Goal: Complete application form

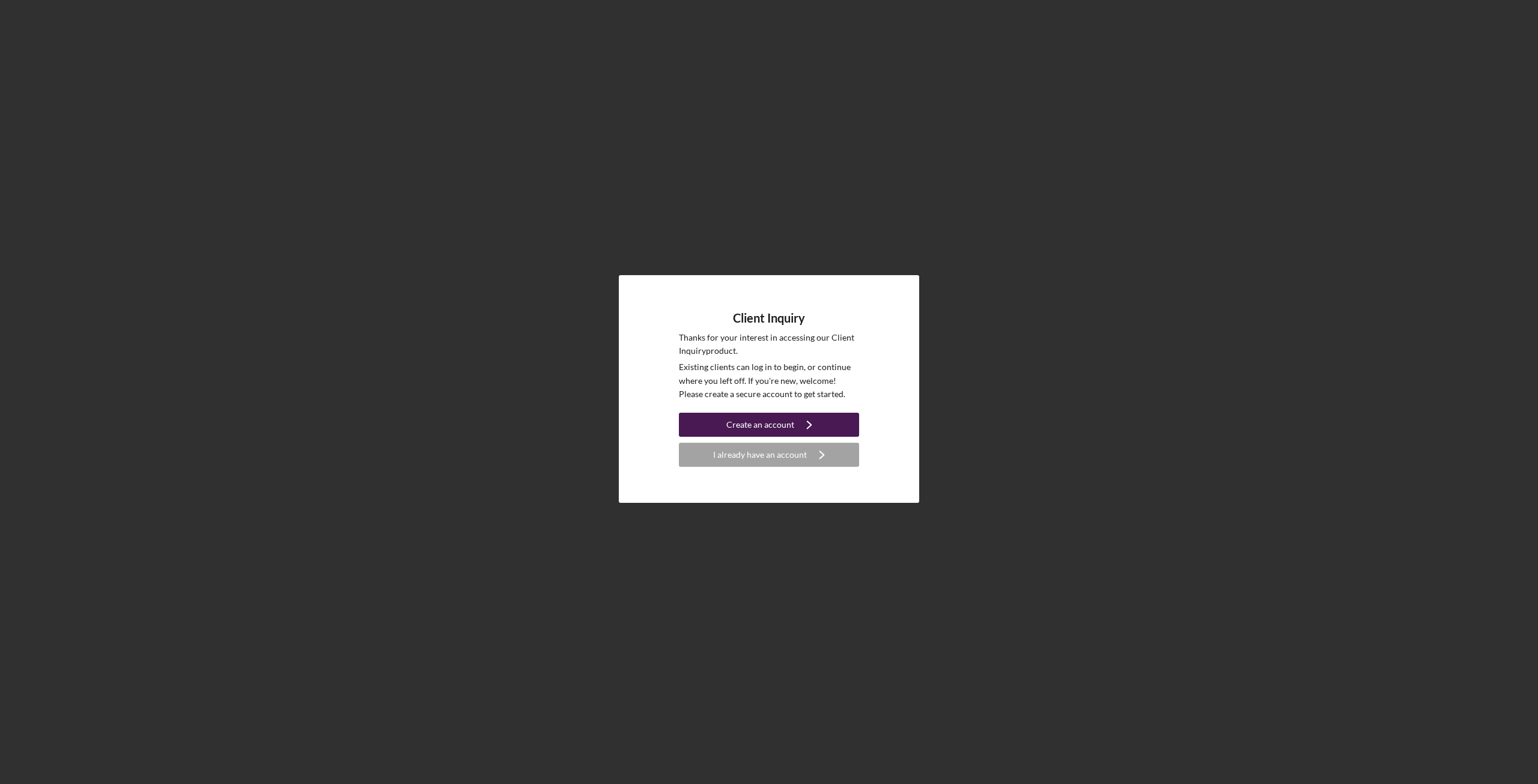
click at [765, 423] on div "Create an account" at bounding box center [760, 424] width 68 height 24
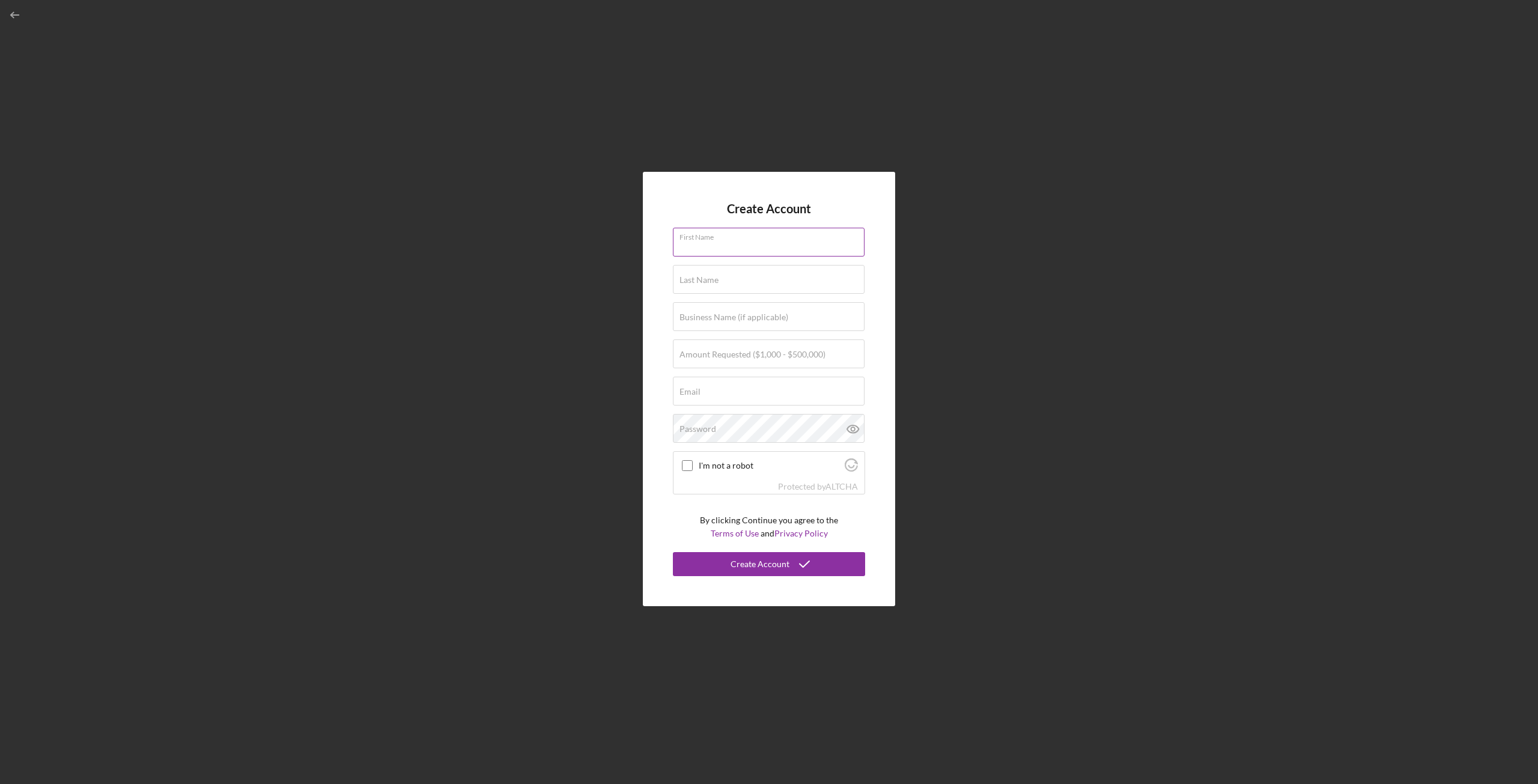
click at [758, 244] on input "First Name" at bounding box center [768, 242] width 191 height 28
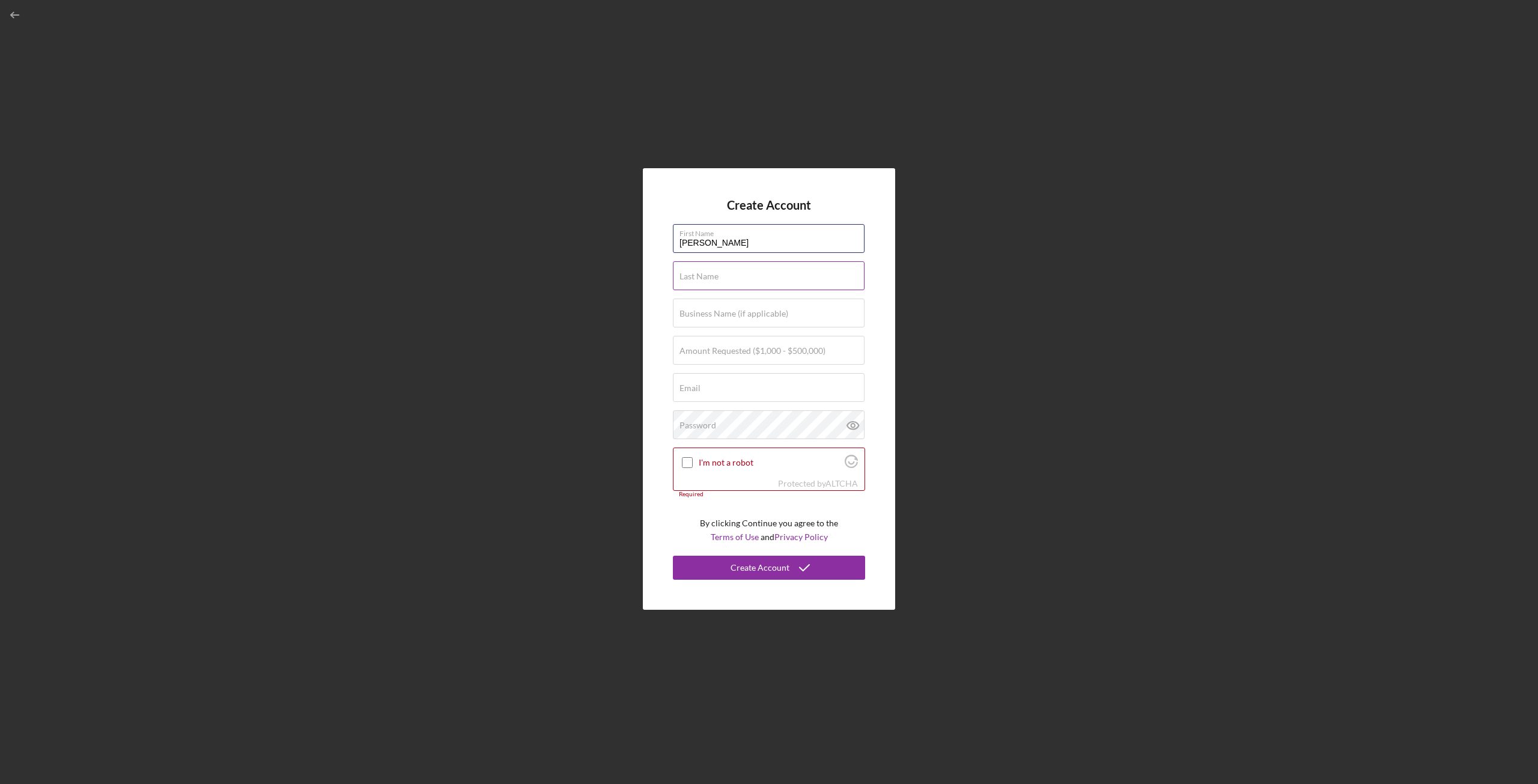
type input "[PERSON_NAME]"
click at [701, 277] on label "Last Name" at bounding box center [699, 276] width 39 height 9
click at [701, 277] on input "Last Name" at bounding box center [768, 275] width 191 height 28
type input "[PERSON_NAME]"
click at [705, 310] on label "Business Name (if applicable)" at bounding box center [734, 313] width 109 height 9
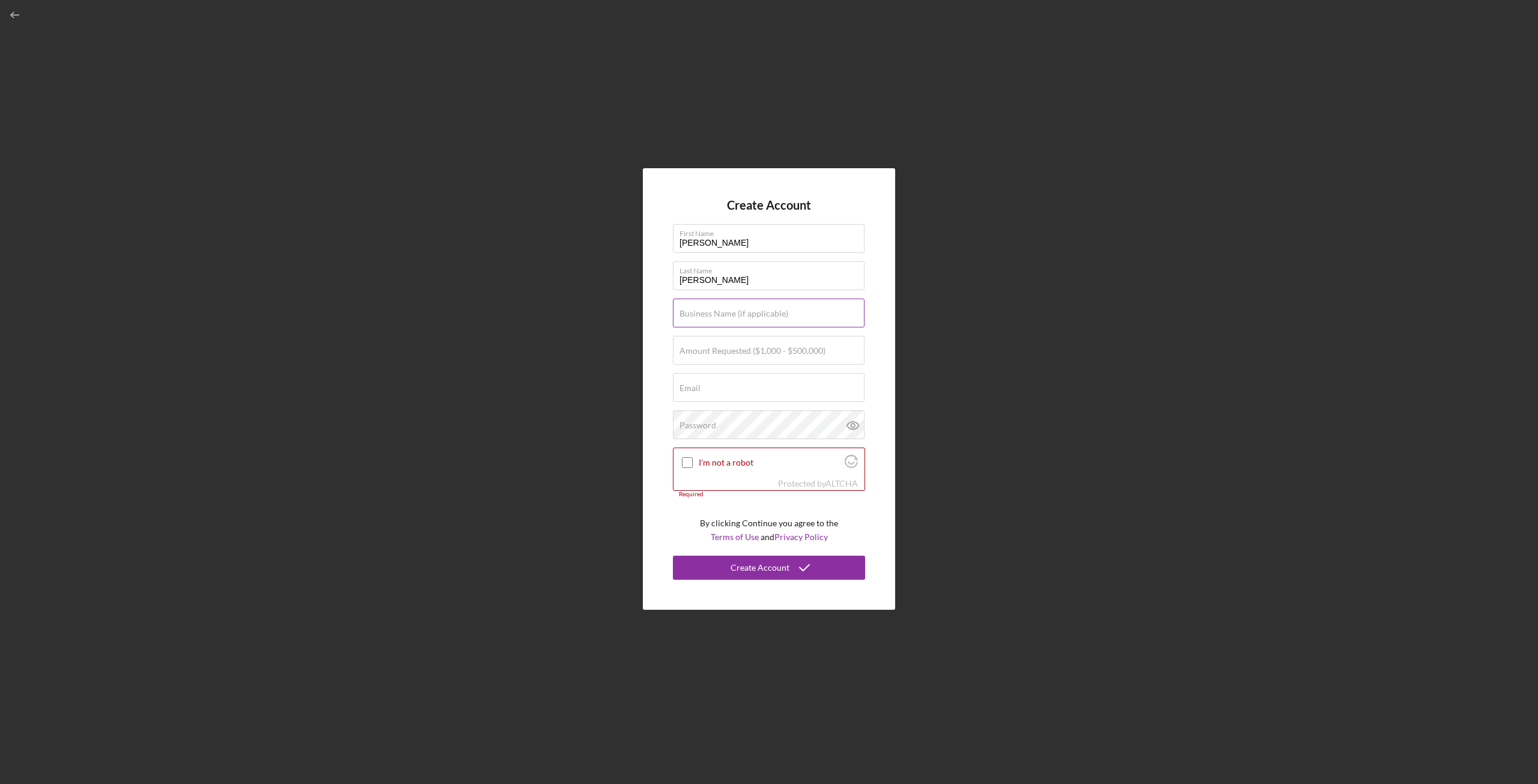
click at [705, 310] on input "Business Name (if applicable)" at bounding box center [768, 312] width 191 height 28
type input "AMS Group LLC"
click at [728, 353] on label "Amount Requested ($1,000 - $500,000)" at bounding box center [752, 351] width 146 height 9
click at [728, 353] on input "Amount Requested ($1,000 - $500,000)" at bounding box center [768, 350] width 191 height 28
type input "$25,000"
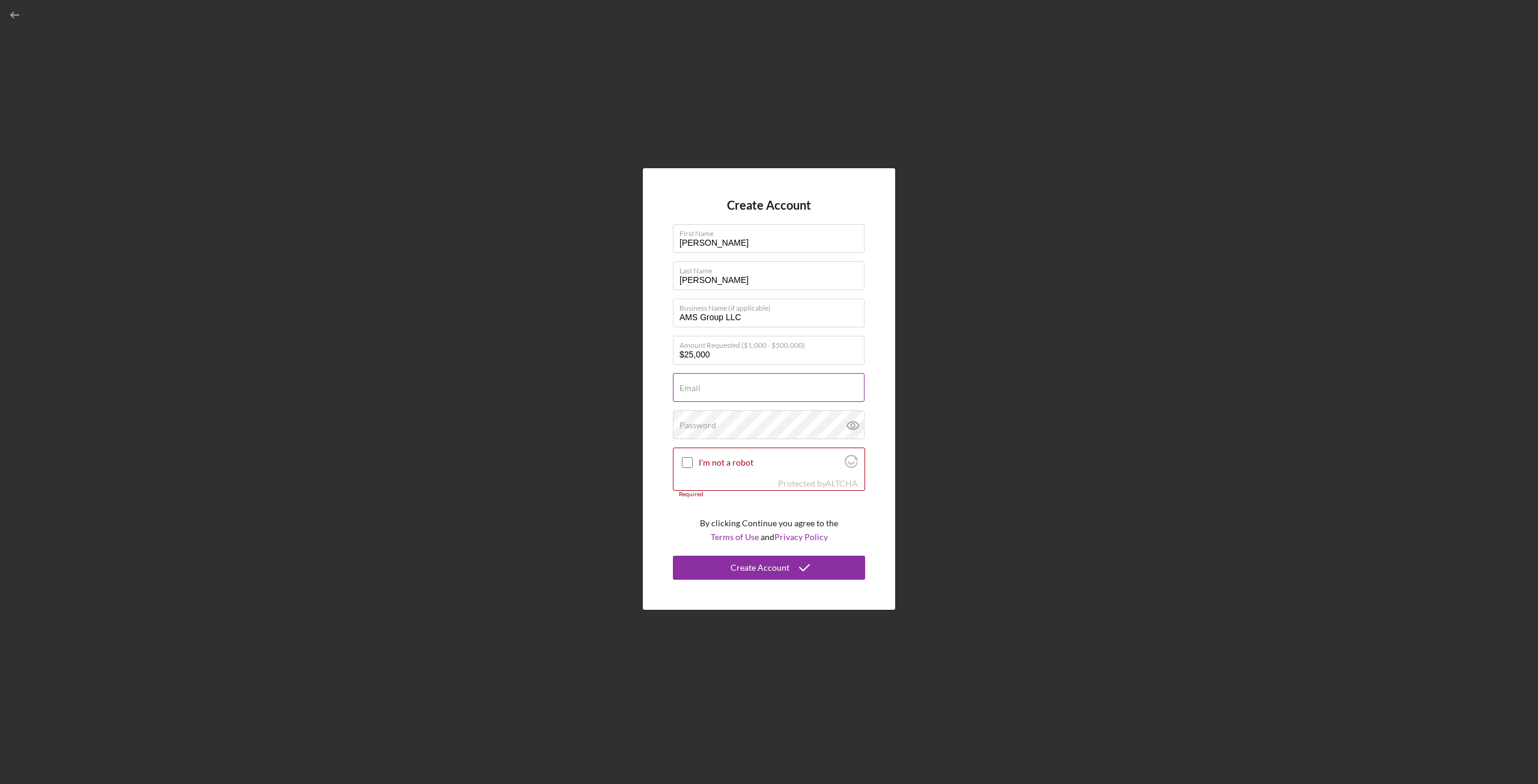
click at [724, 377] on div "Email Required" at bounding box center [769, 387] width 192 height 30
type input "a"
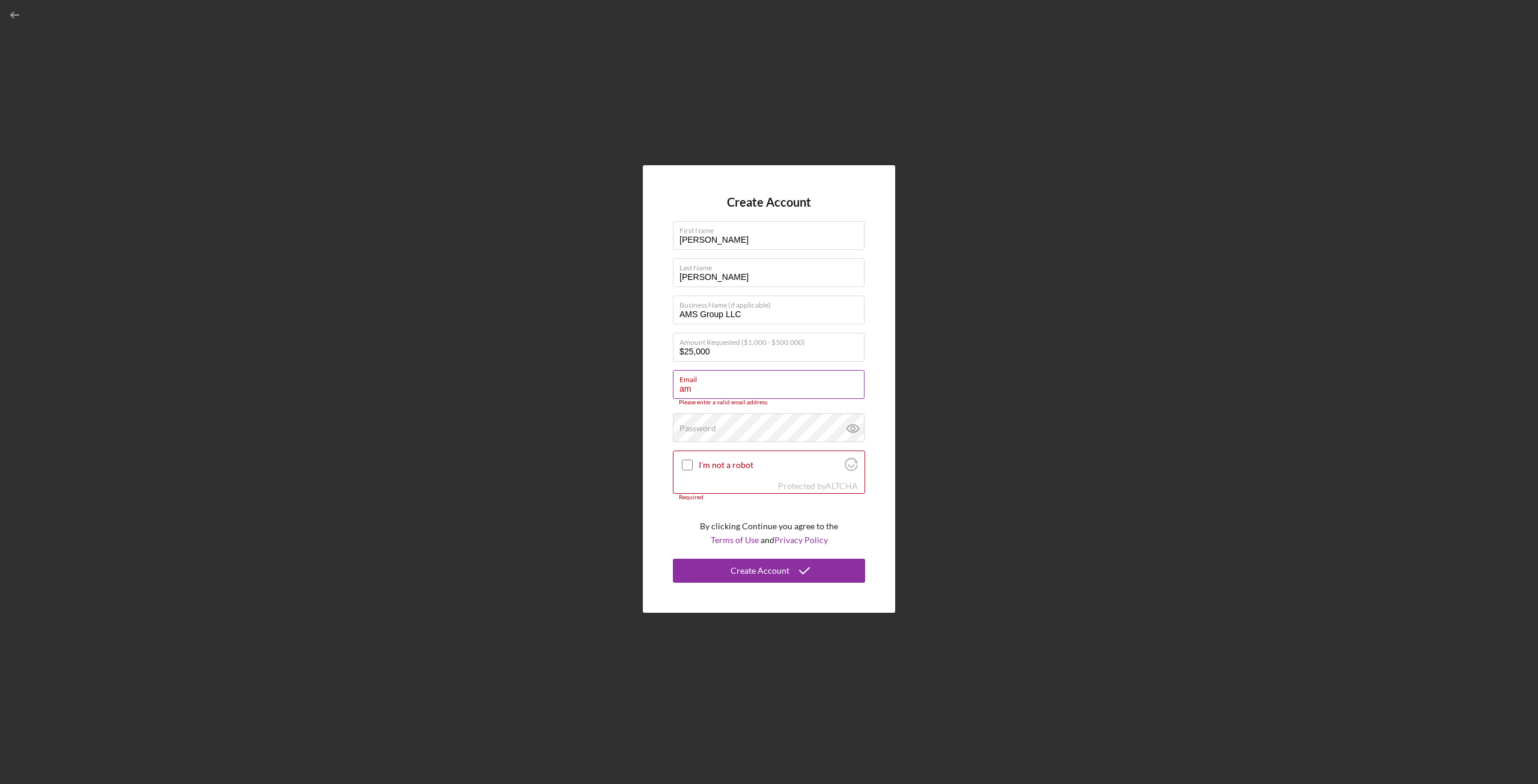
type input "a"
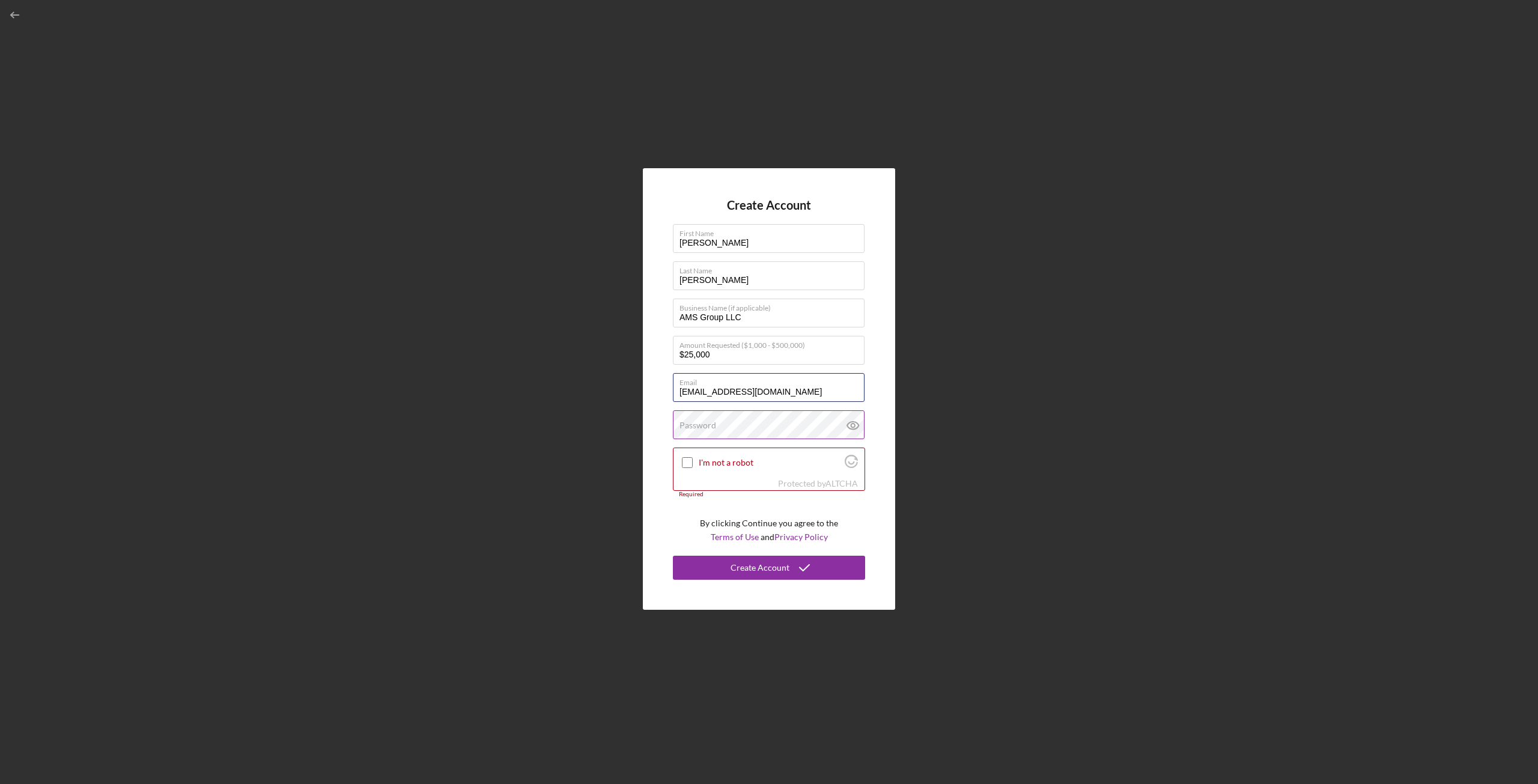
type input "[EMAIL_ADDRESS][DOMAIN_NAME]"
click at [701, 418] on div "Password Icon/icon-validation-no At least 12 characters Icon/icon-validation-no…" at bounding box center [769, 425] width 192 height 30
click at [686, 457] on input "I'm not a robot" at bounding box center [687, 463] width 11 height 11
checkbox input "true"
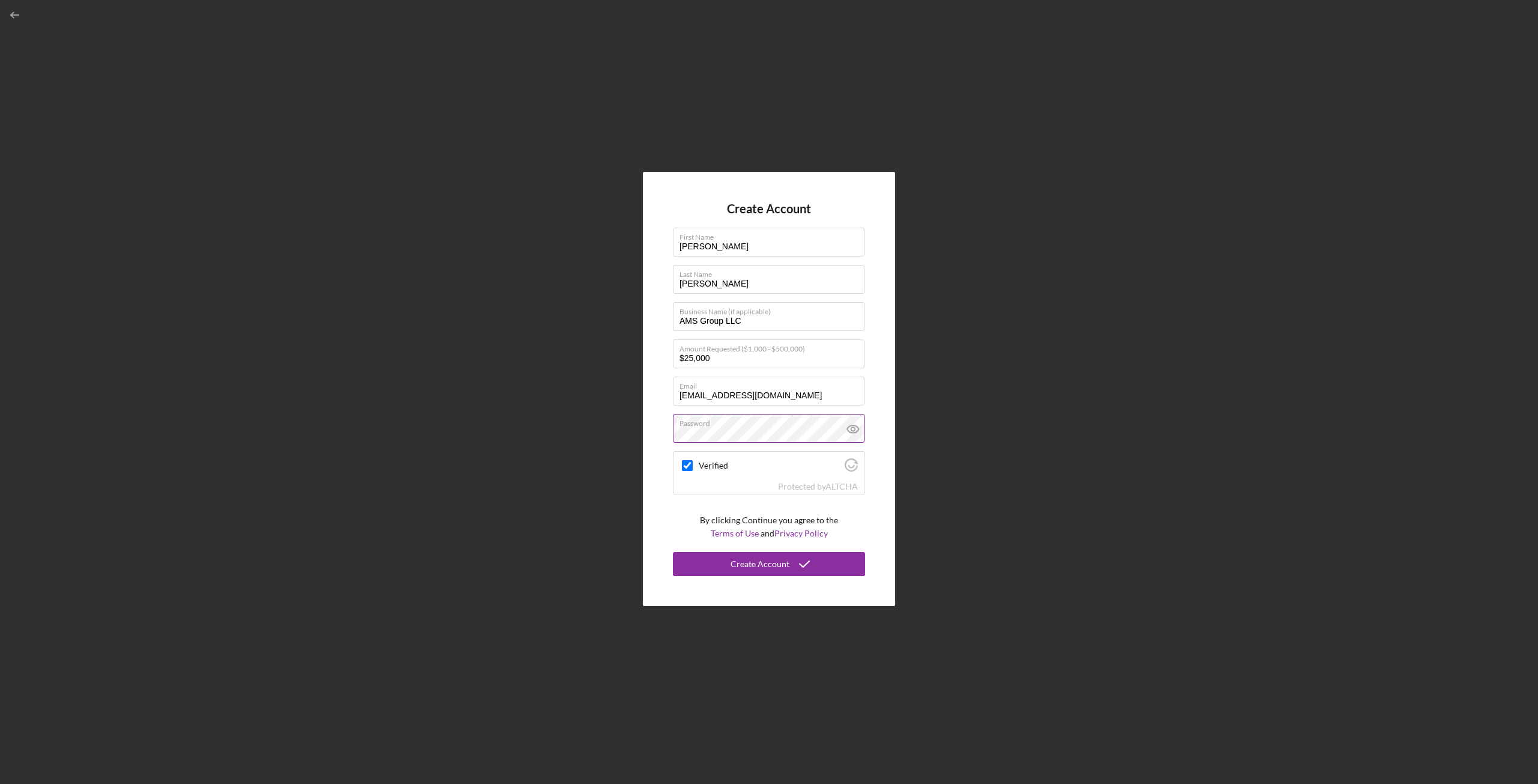
click at [857, 431] on icon at bounding box center [853, 429] width 30 height 30
click at [751, 572] on div "Create Account" at bounding box center [759, 564] width 59 height 24
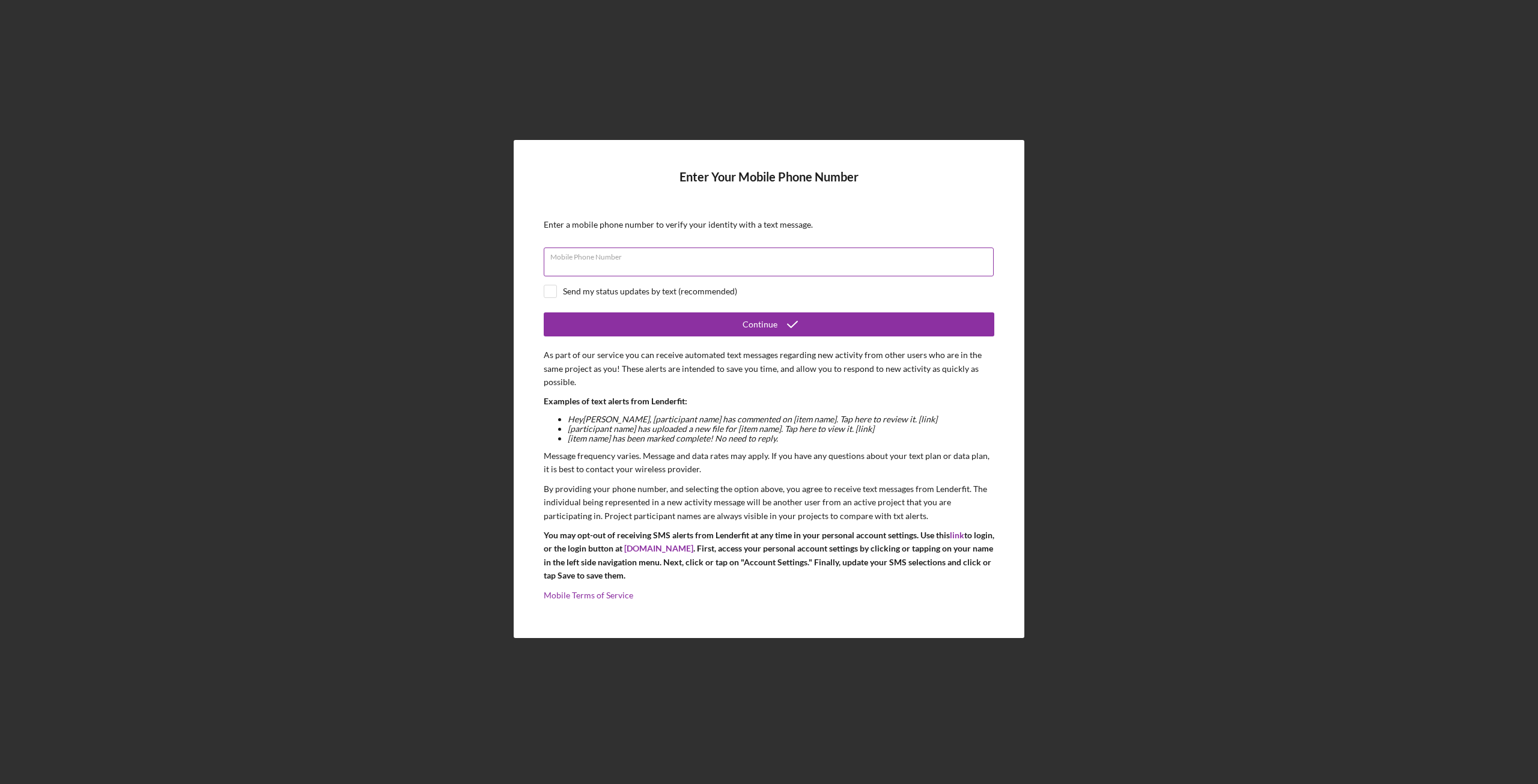
click at [659, 259] on div "Mobile Phone Number" at bounding box center [769, 262] width 451 height 30
type input "[PHONE_NUMBER]"
click at [556, 290] on input "checkbox" at bounding box center [550, 290] width 12 height 12
checkbox input "true"
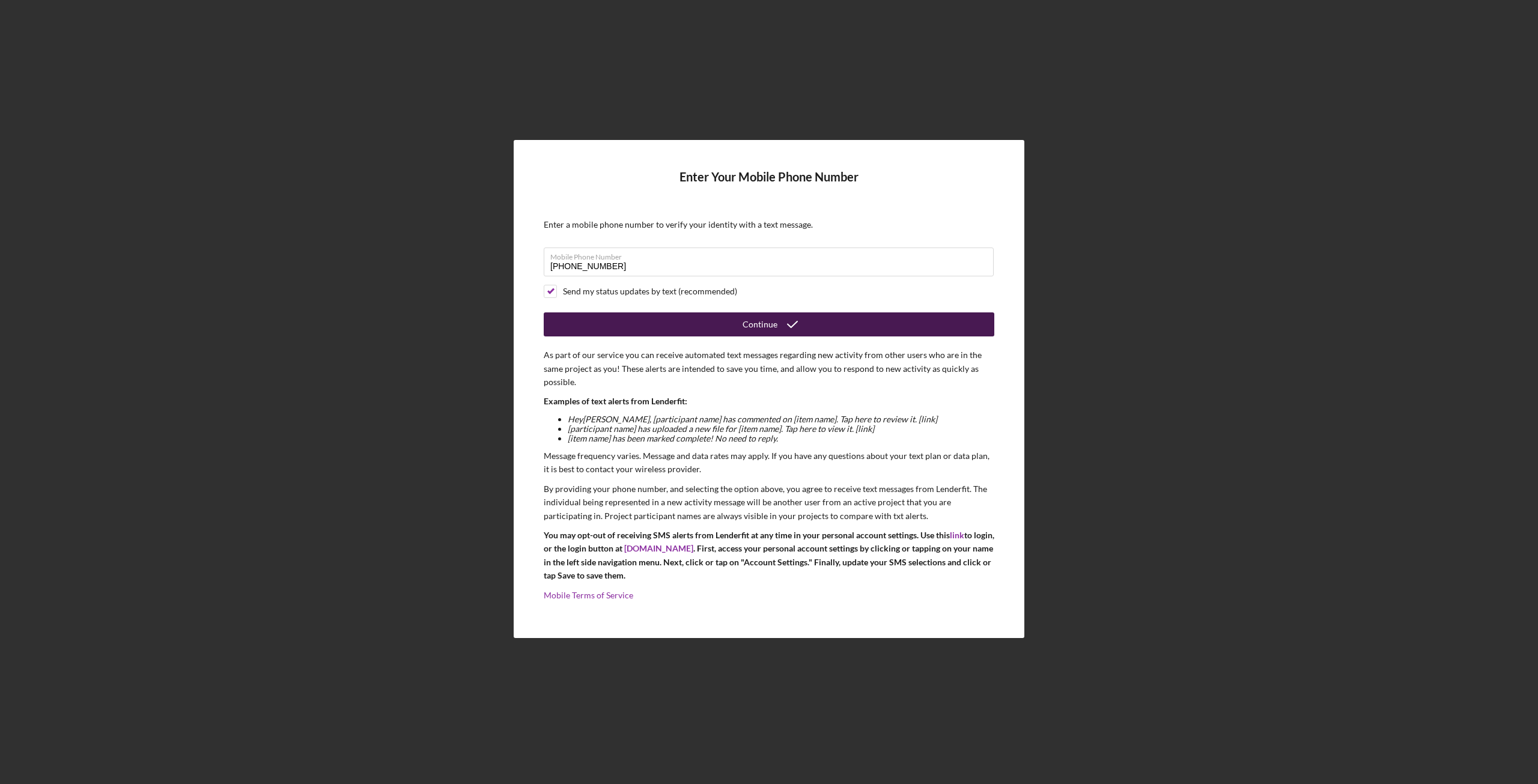
click at [801, 323] on icon "submit" at bounding box center [791, 324] width 30 height 30
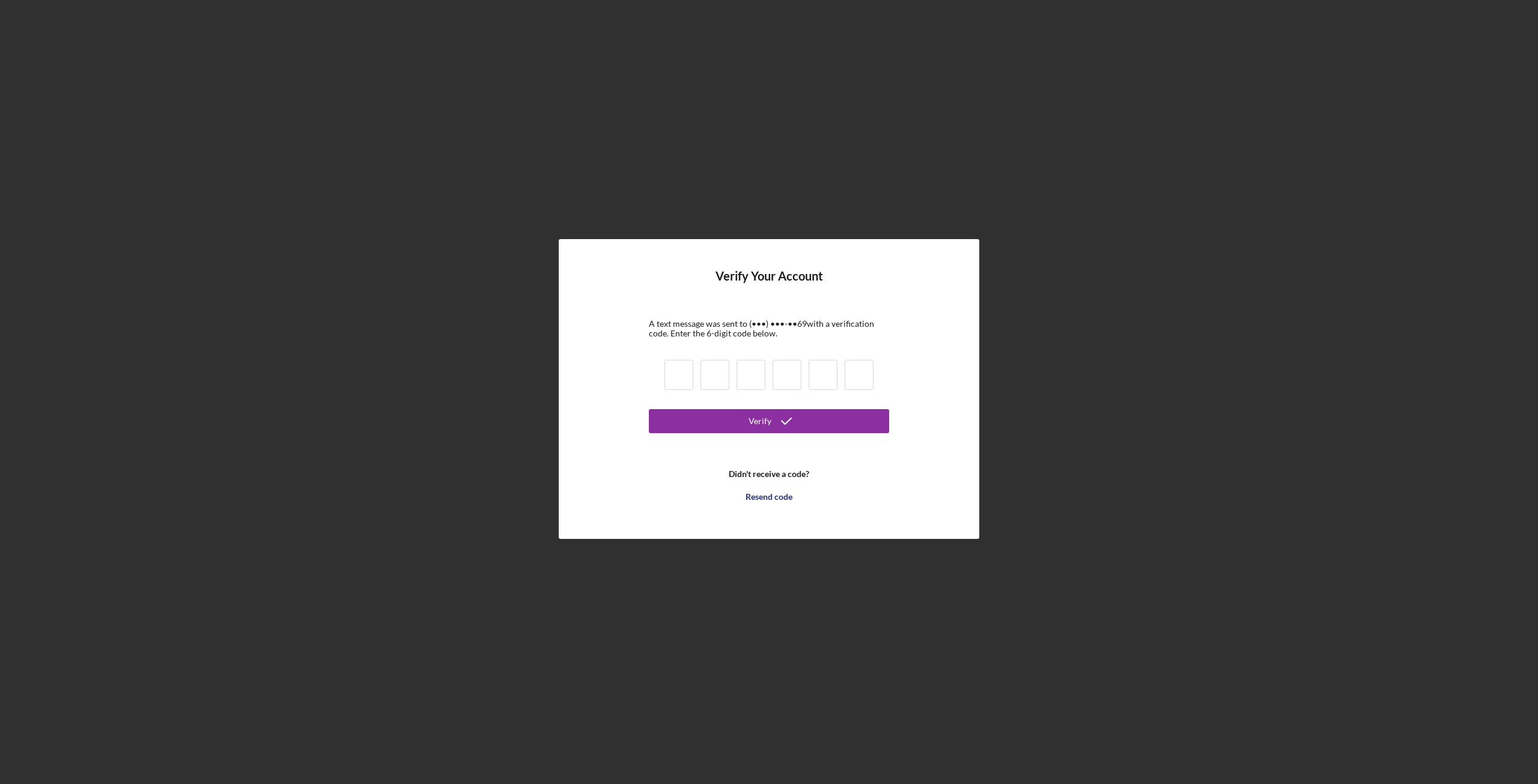
click at [689, 376] on input at bounding box center [678, 375] width 28 height 30
type input "0"
type input "9"
type input "7"
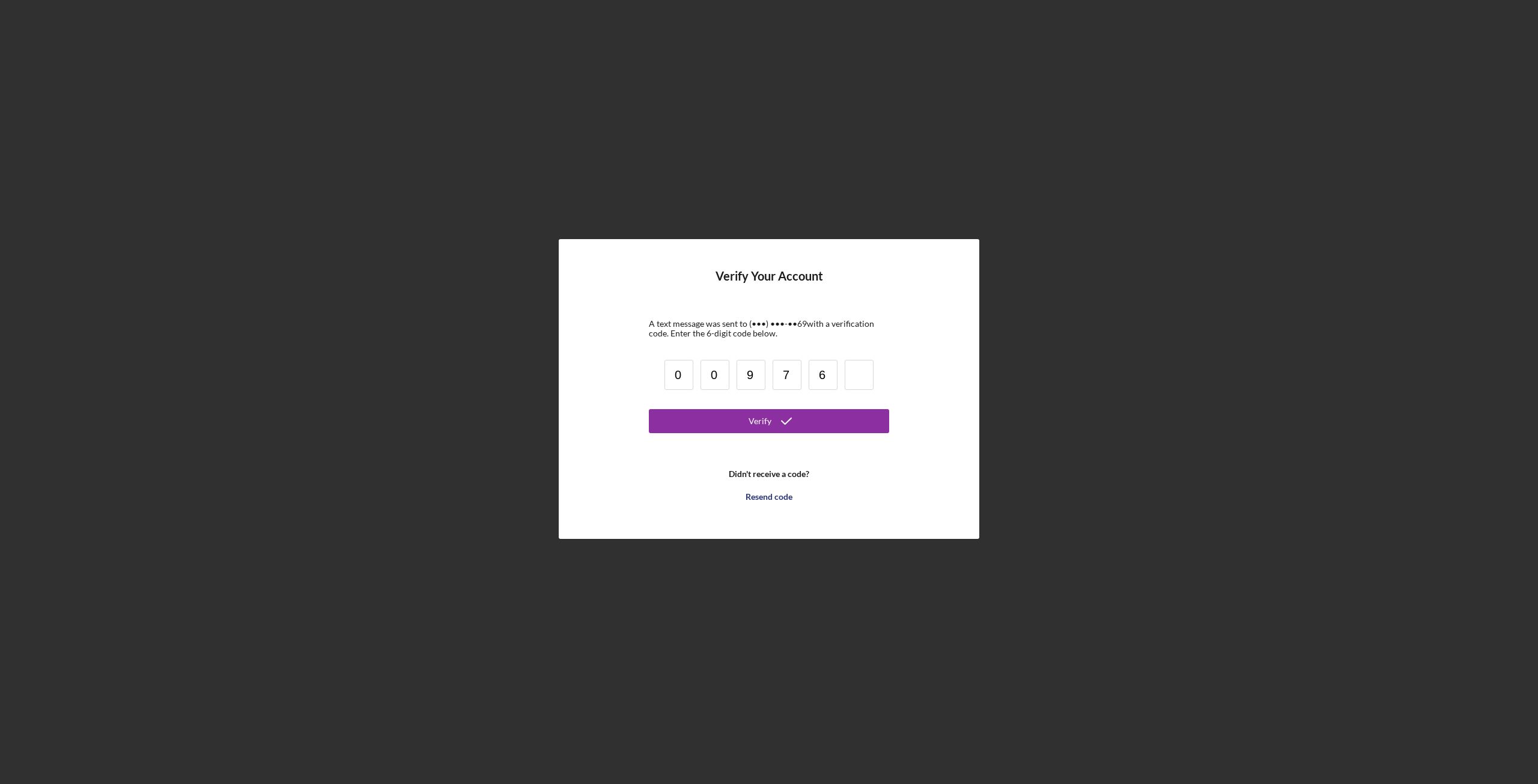
type input "6"
type input "0"
click at [767, 421] on div "Verify" at bounding box center [759, 421] width 23 height 24
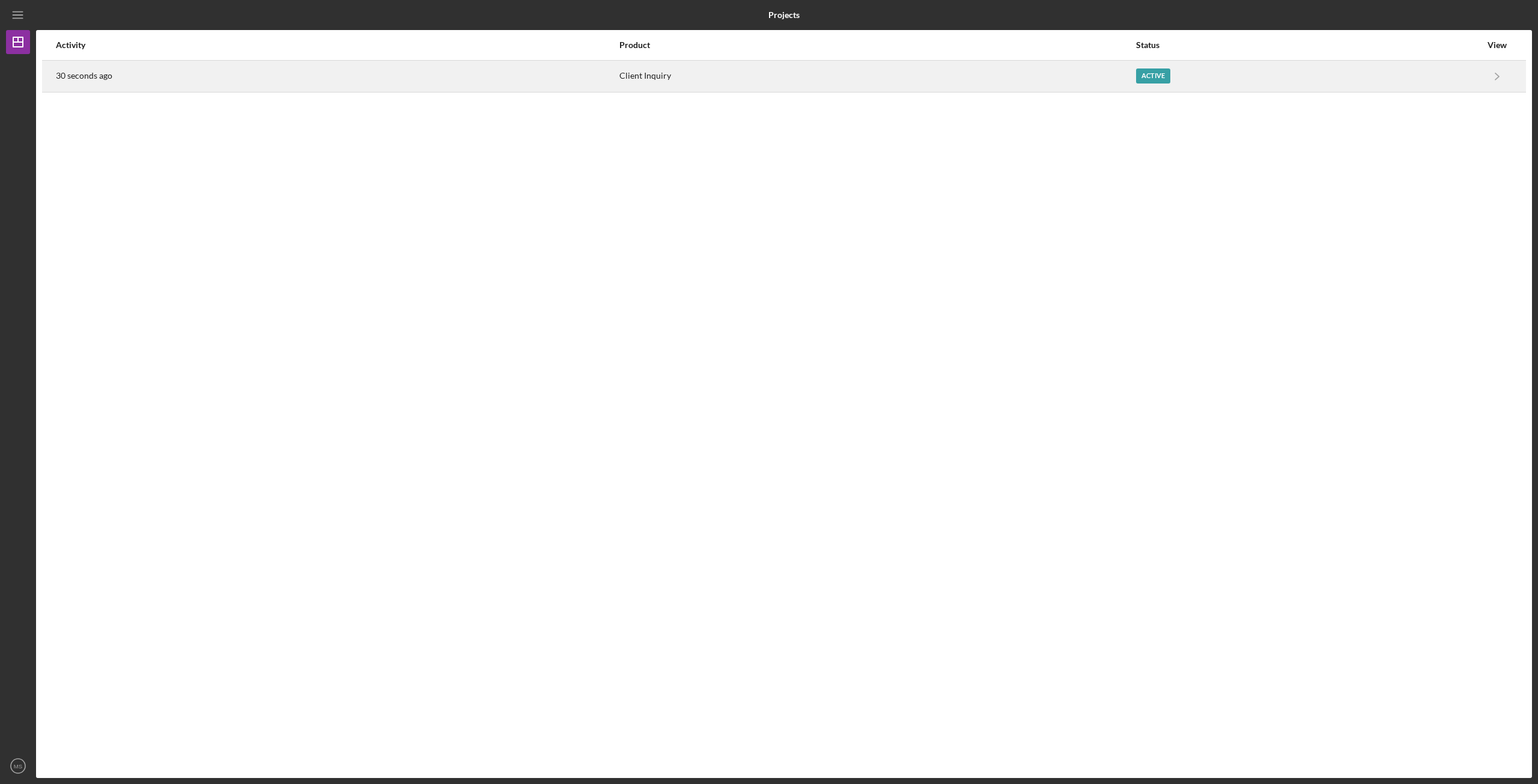
click at [1160, 78] on div "Active" at bounding box center [1152, 76] width 34 height 15
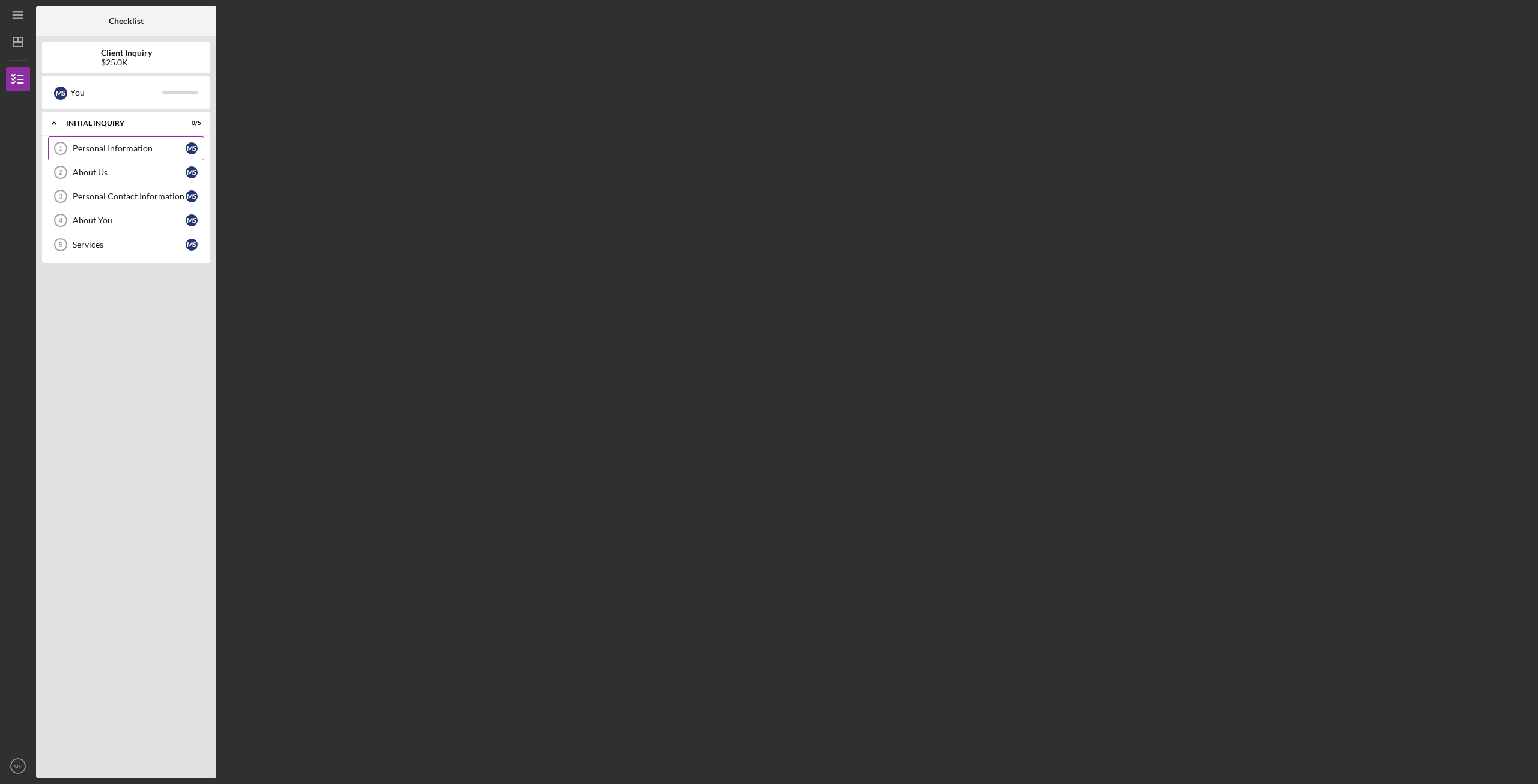
click at [127, 156] on link "Personal Information 1 Personal Information M S" at bounding box center [125, 148] width 156 height 24
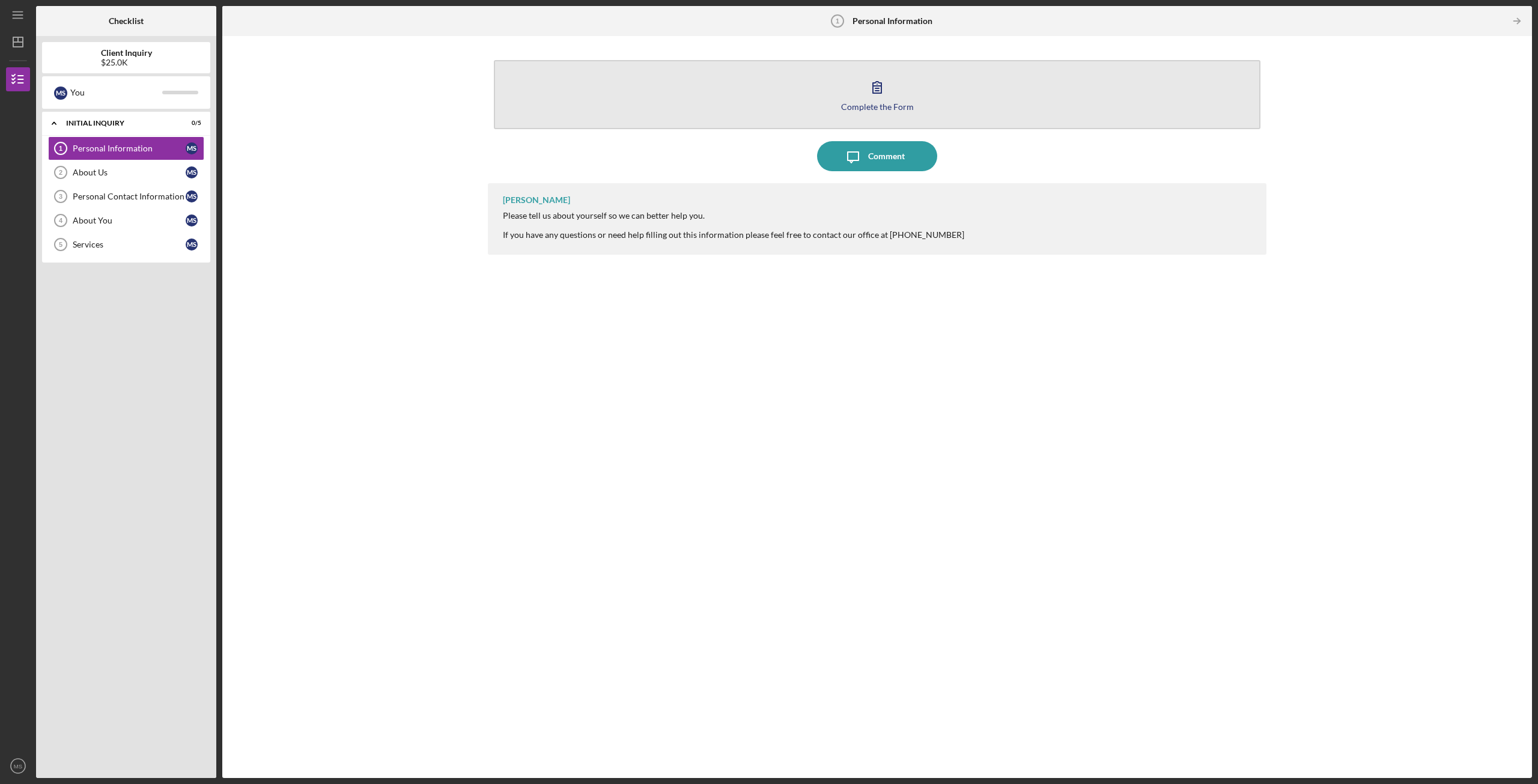
click at [865, 97] on icon "button" at bounding box center [877, 87] width 30 height 30
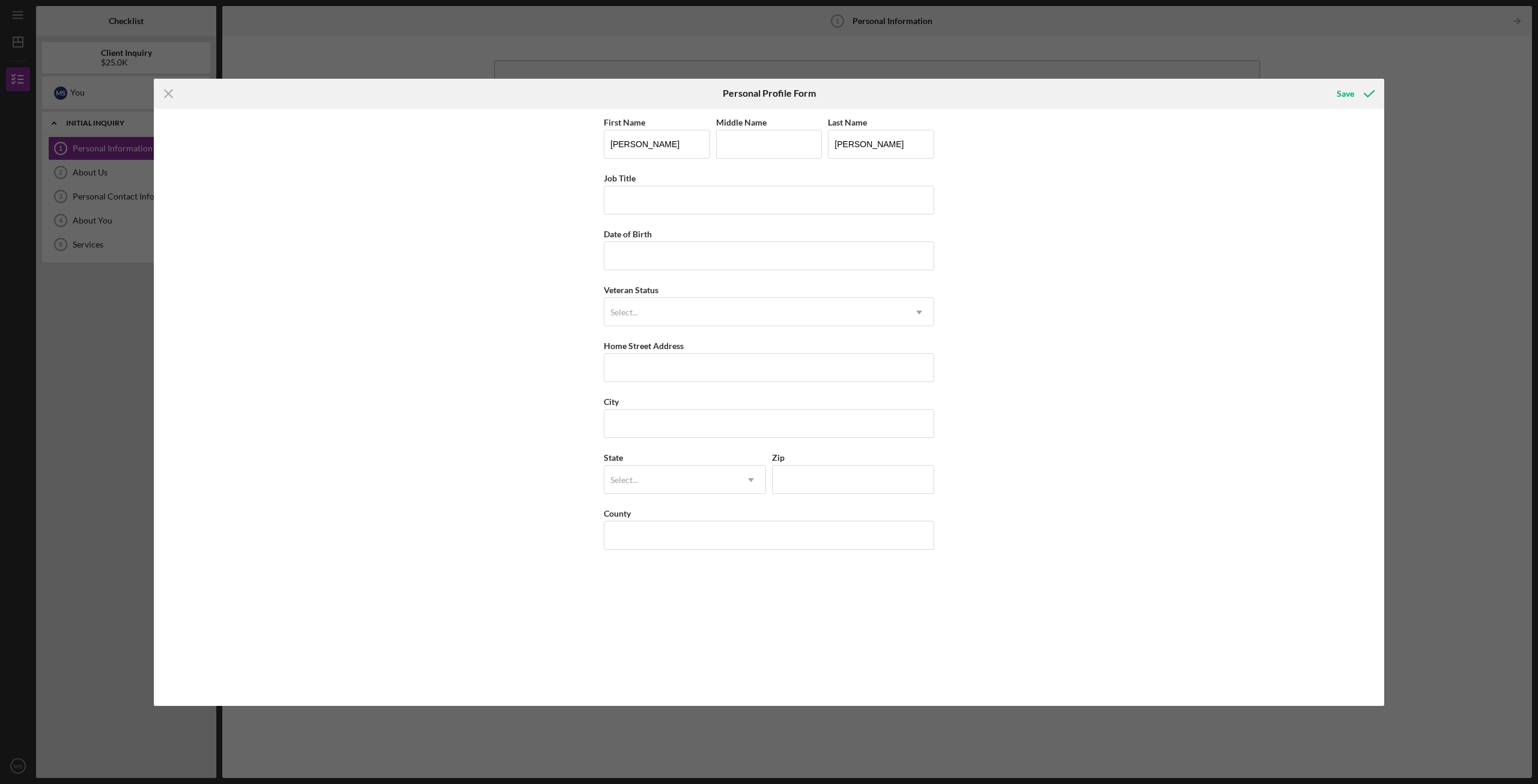
click at [1258, 34] on div "Icon/Menu Close Personal Profile Form Save First Name [PERSON_NAME] Middle Name…" at bounding box center [769, 392] width 1538 height 784
click at [1336, 90] on button "Save" at bounding box center [1354, 93] width 60 height 24
